Goal: Task Accomplishment & Management: Manage account settings

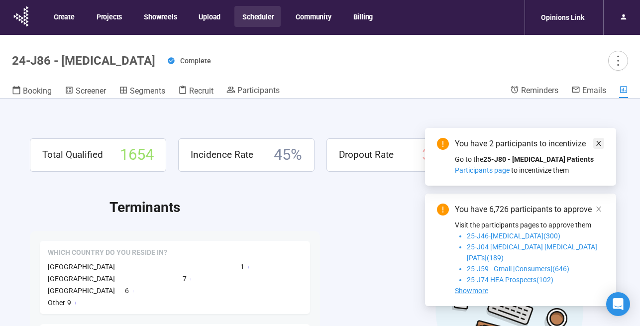
click at [597, 147] on icon "close" at bounding box center [598, 143] width 7 height 7
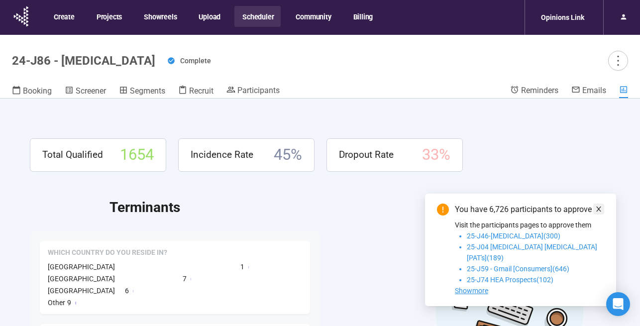
click at [597, 214] on span at bounding box center [598, 208] width 7 height 11
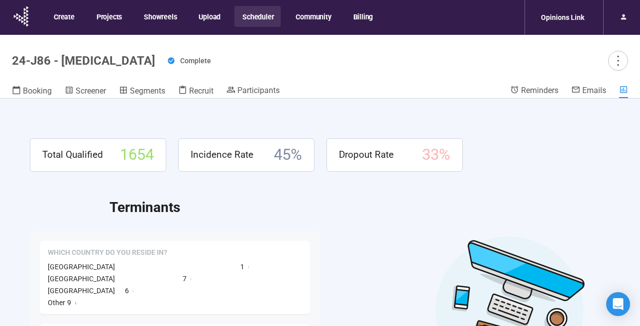
click at [257, 20] on button "Scheduler" at bounding box center [257, 16] width 46 height 21
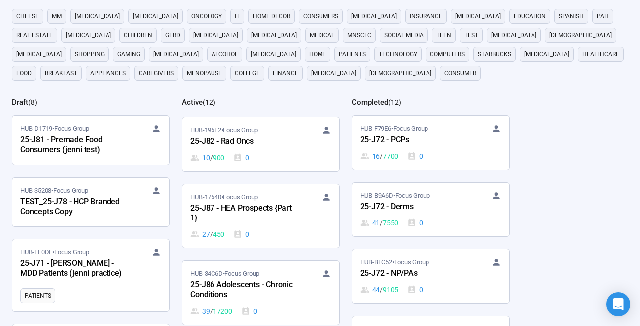
scroll to position [286, 0]
click at [269, 211] on div "25-J87 - HEA Prospects {Part 1}" at bounding box center [244, 212] width 109 height 23
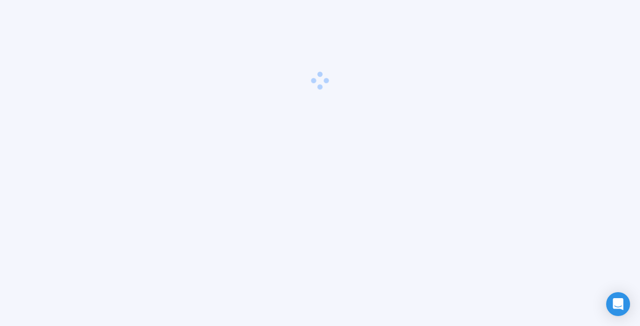
scroll to position [35, 0]
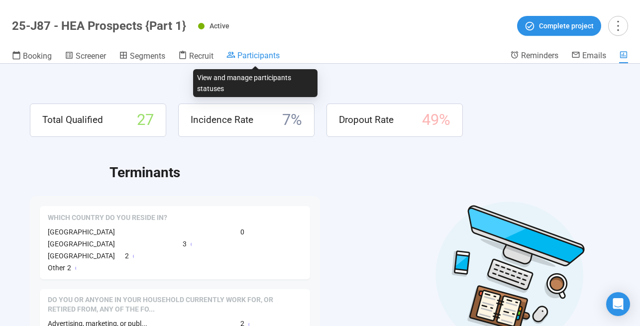
click at [242, 50] on div "Participants" at bounding box center [252, 55] width 53 height 10
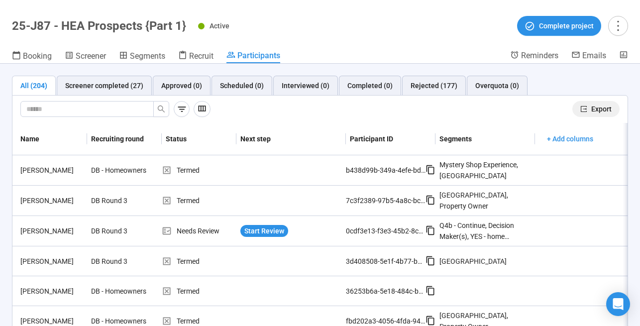
click at [601, 108] on span "Export" at bounding box center [601, 108] width 20 height 11
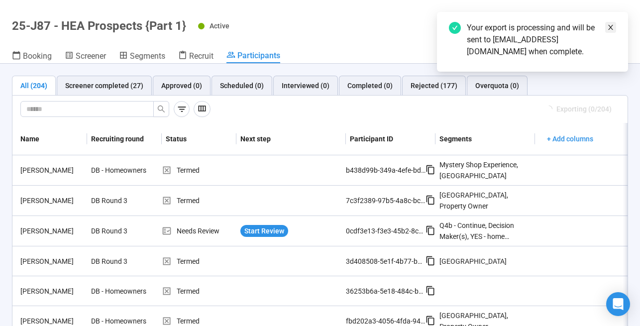
click at [611, 26] on icon "close" at bounding box center [610, 27] width 5 height 5
